Goal: Information Seeking & Learning: Learn about a topic

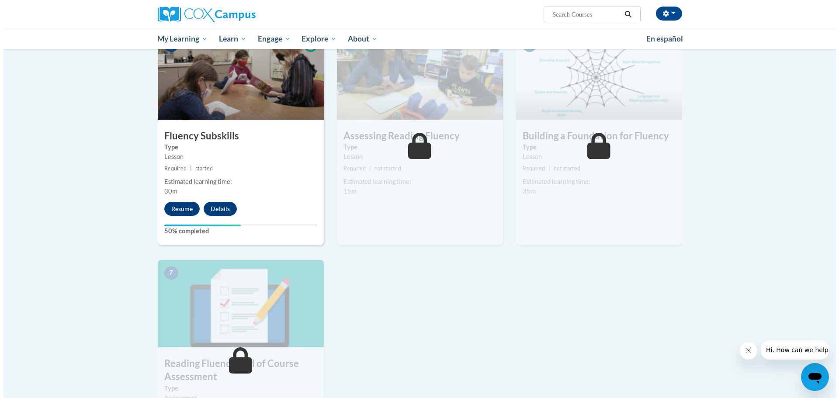
scroll to position [350, 0]
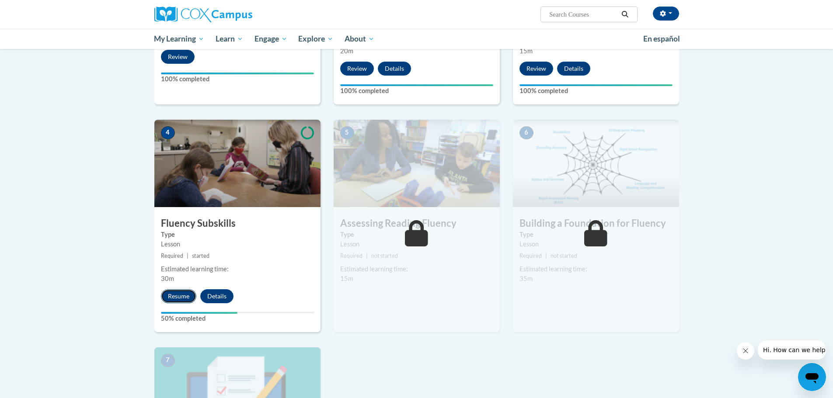
click at [173, 297] on button "Resume" at bounding box center [178, 296] width 35 height 14
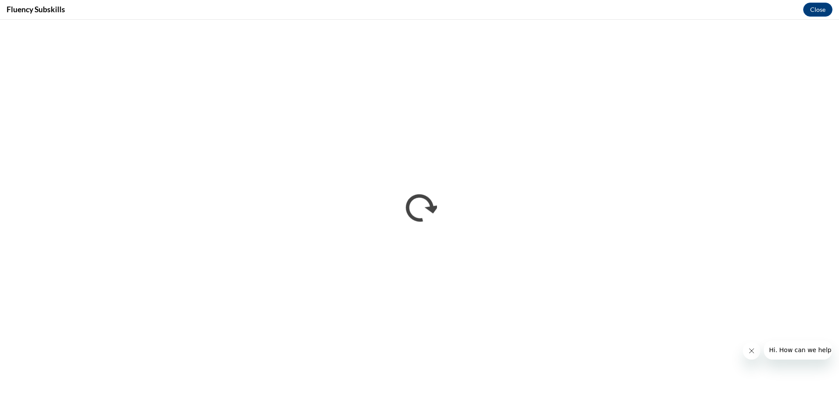
scroll to position [0, 0]
